Goal: Obtain resource: Download file/media

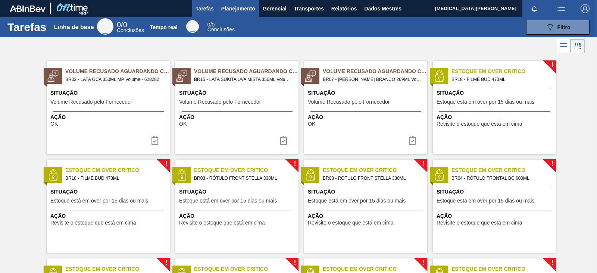
click at [248, 12] on font "Planejamento" at bounding box center [238, 8] width 34 height 9
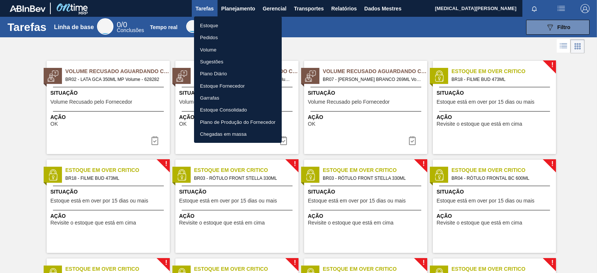
click at [342, 11] on div at bounding box center [298, 136] width 597 height 273
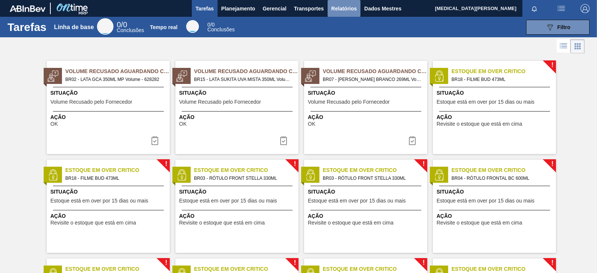
click at [344, 8] on font "Relatórios" at bounding box center [344, 9] width 25 height 6
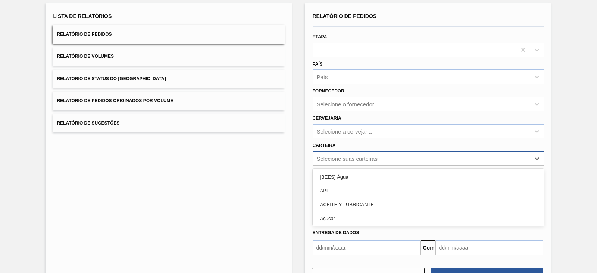
click at [356, 166] on div "option [BEES] Água focused, 1 of 101. 101 results available. Use Up and Down to…" at bounding box center [429, 158] width 232 height 15
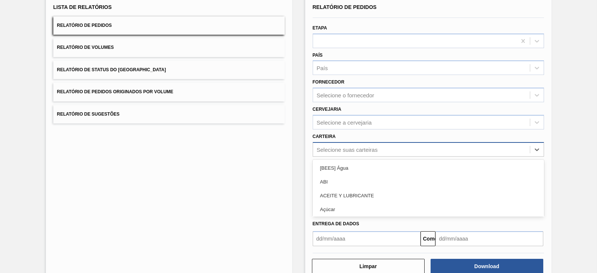
scroll to position [54, 0]
type input "pre"
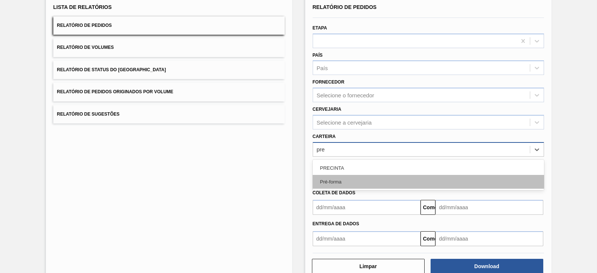
click at [342, 181] on div "Pré-forma" at bounding box center [429, 182] width 232 height 14
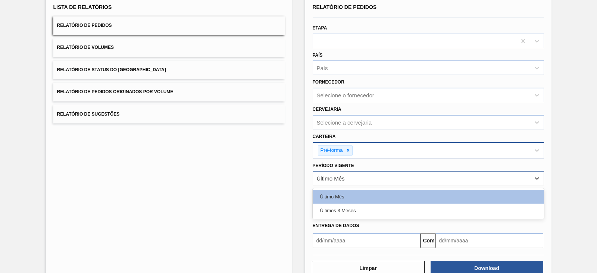
click at [360, 176] on div "Último Mês" at bounding box center [421, 178] width 217 height 11
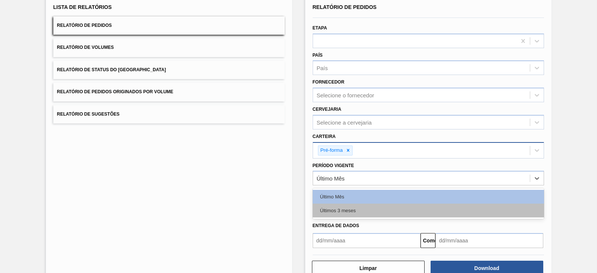
click at [347, 208] on font "Últimos 3 meses" at bounding box center [338, 211] width 36 height 6
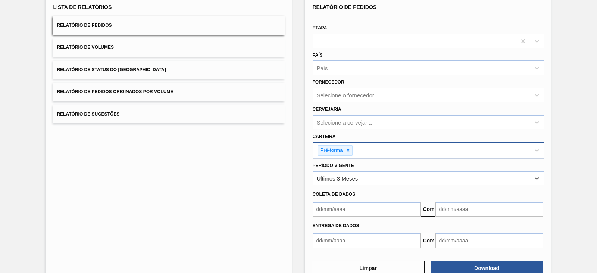
click at [347, 208] on input "text" at bounding box center [367, 209] width 108 height 15
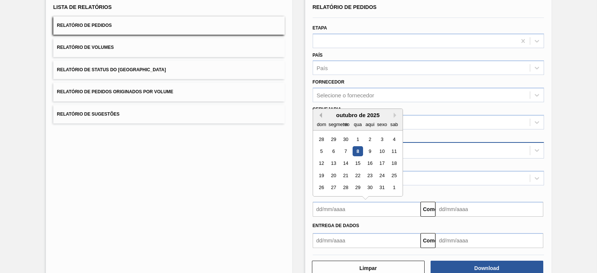
click at [319, 113] on button "Mês anterior" at bounding box center [319, 115] width 5 height 5
click at [334, 137] on div "1" at bounding box center [334, 139] width 10 height 10
type input "[DATE]"
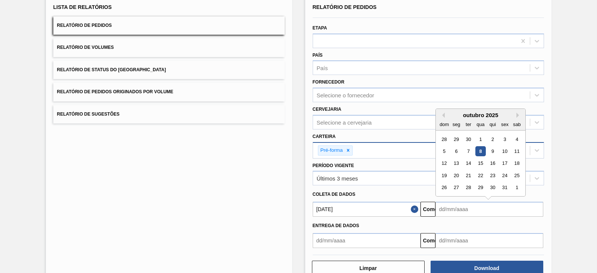
click at [499, 210] on input "text" at bounding box center [490, 209] width 108 height 15
click at [468, 161] on font "14" at bounding box center [468, 164] width 5 height 6
type input "[DATE]"
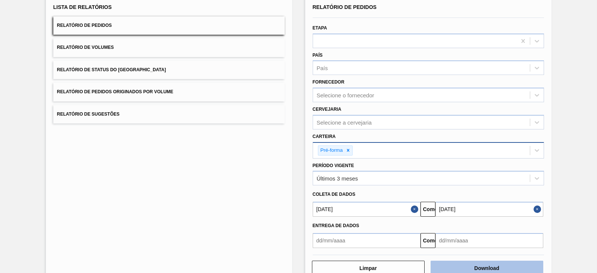
click at [496, 269] on font "Download" at bounding box center [487, 269] width 25 height 6
